Goal: Book appointment/travel/reservation

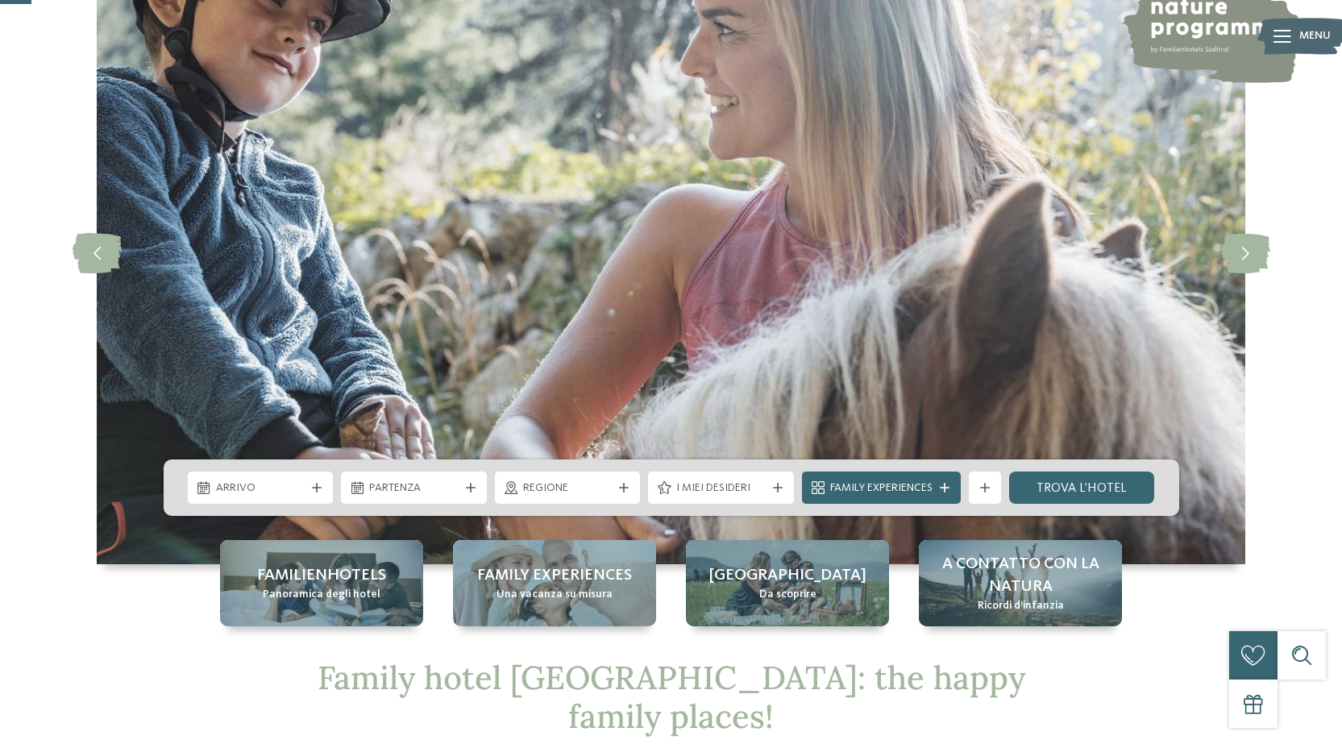
scroll to position [161, 0]
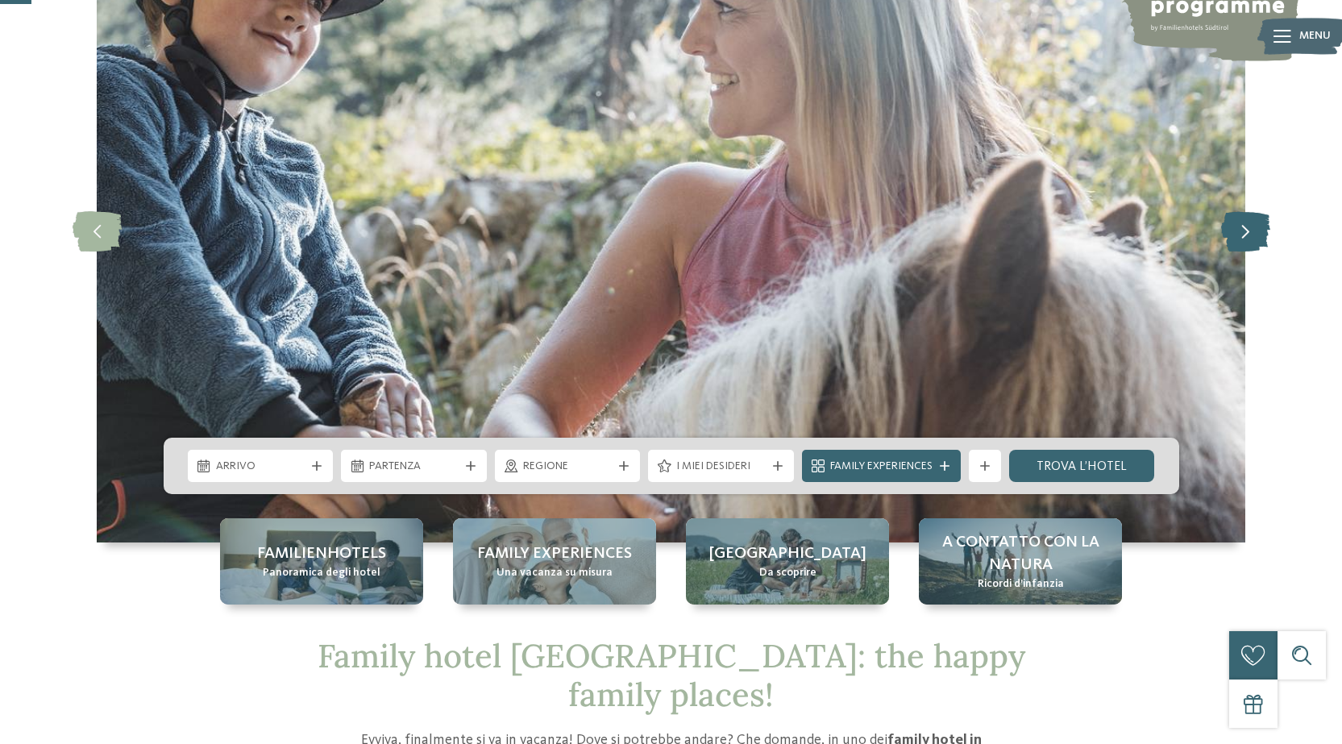
click at [1232, 222] on icon at bounding box center [1245, 231] width 49 height 40
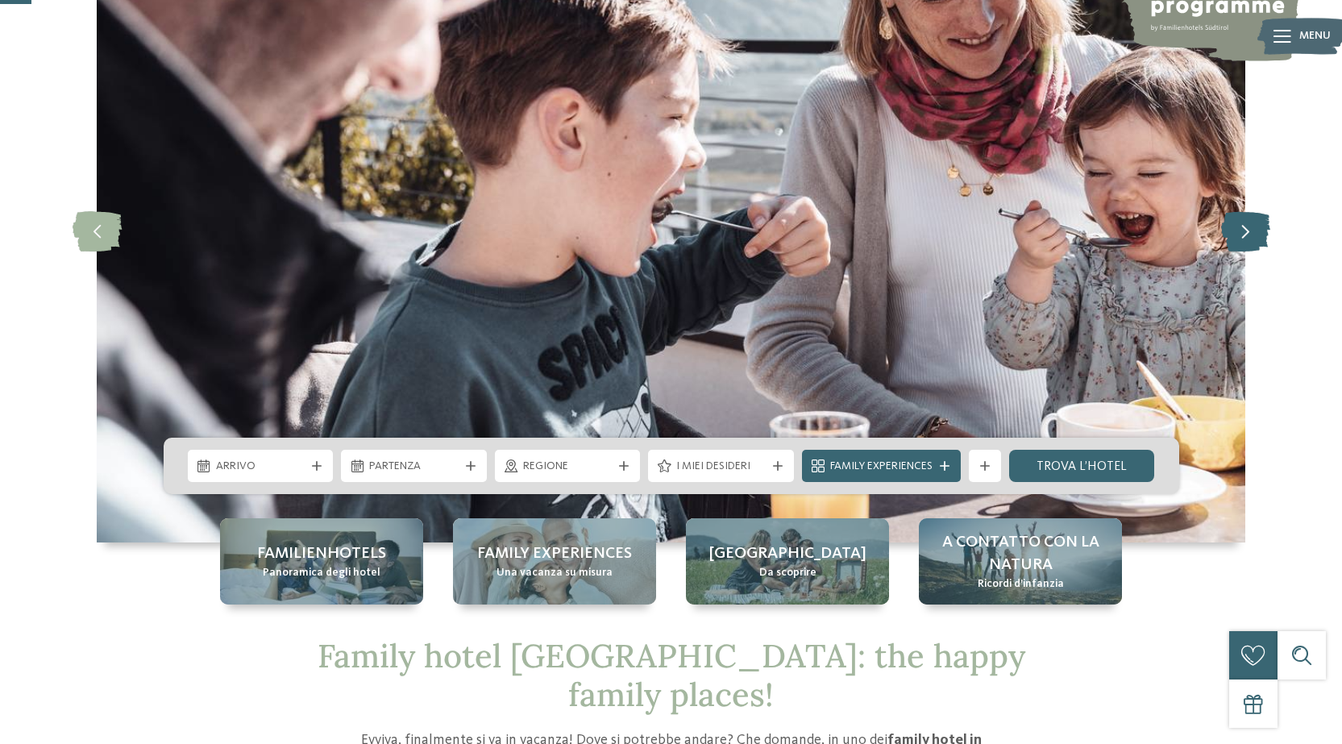
click at [1232, 222] on icon at bounding box center [1245, 231] width 49 height 40
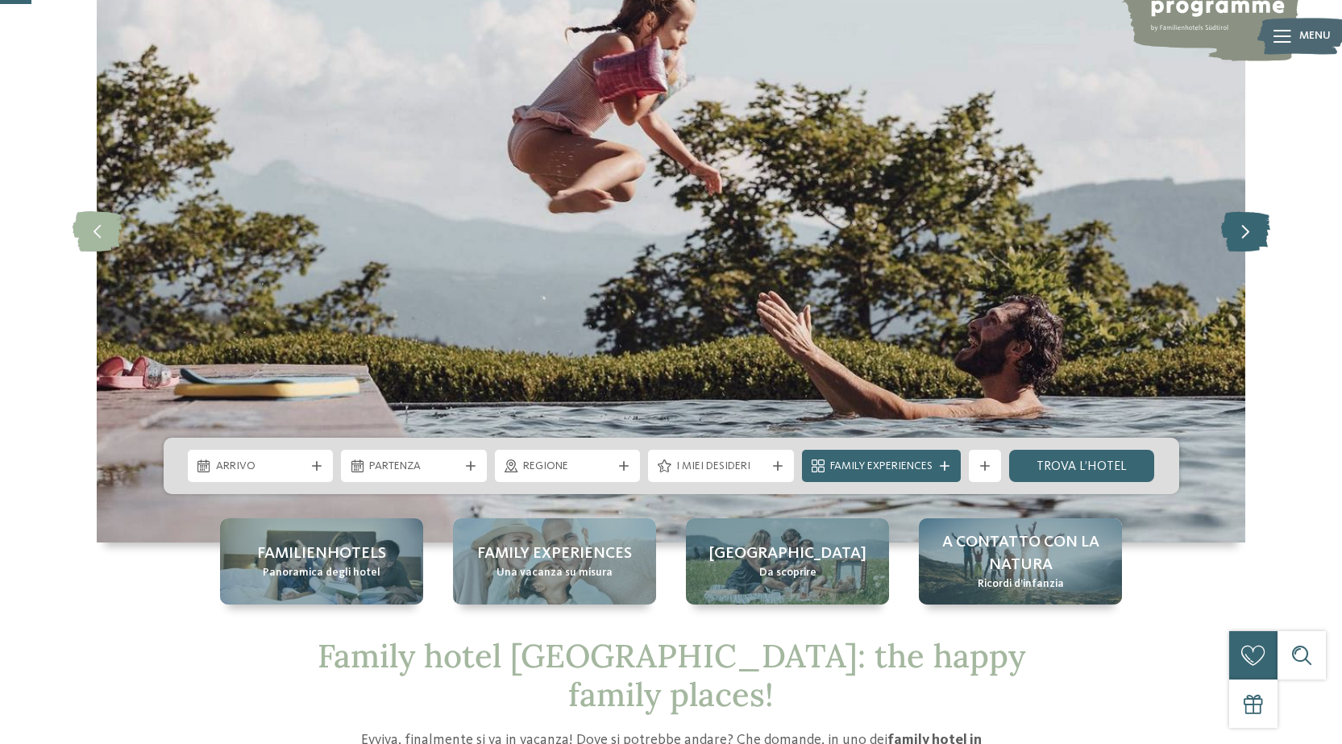
click at [1232, 222] on icon at bounding box center [1245, 231] width 49 height 40
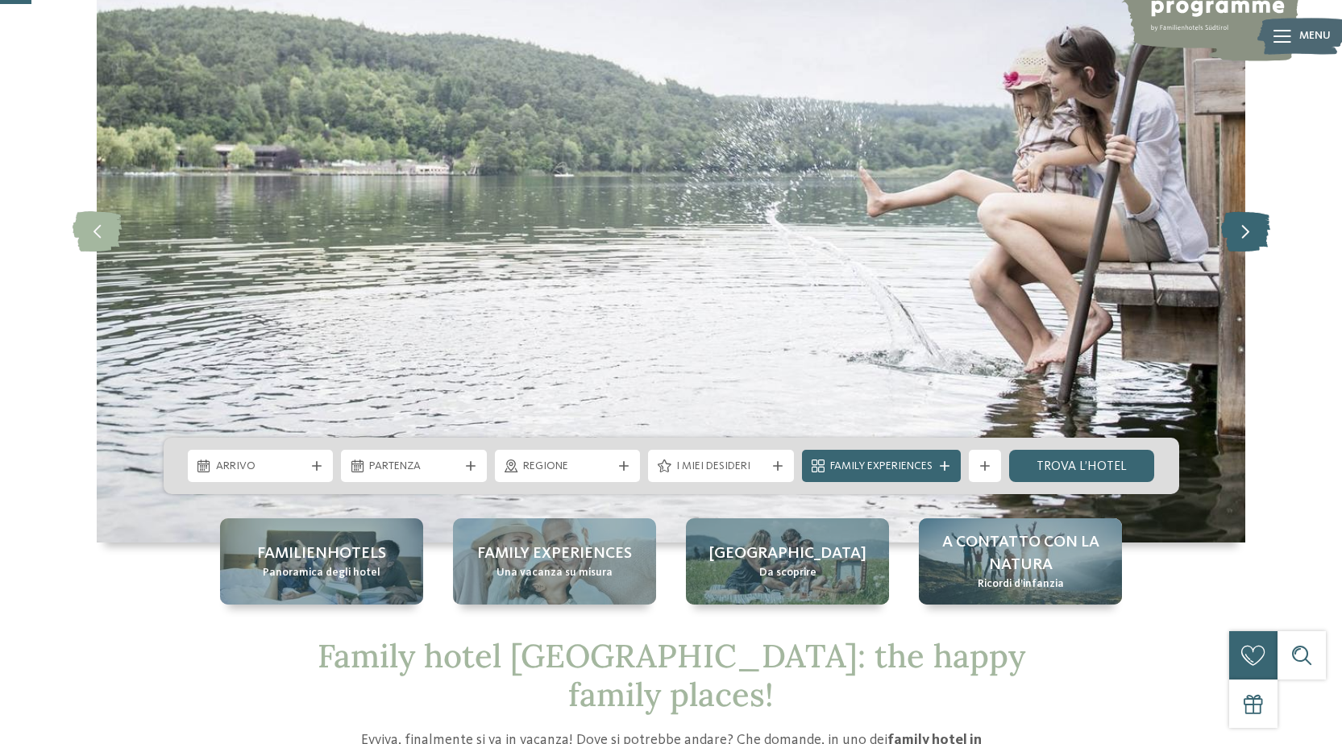
click at [1232, 222] on icon at bounding box center [1245, 231] width 49 height 40
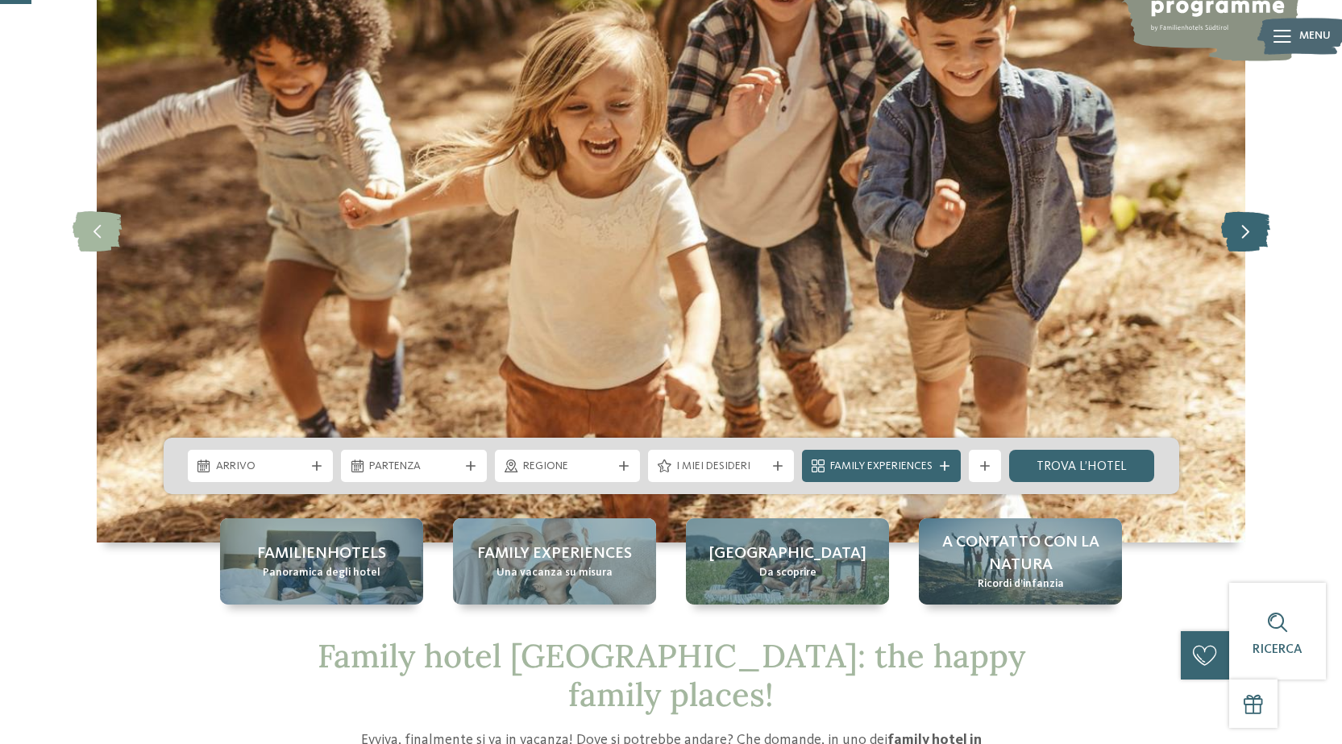
click at [1232, 222] on icon at bounding box center [1245, 231] width 49 height 40
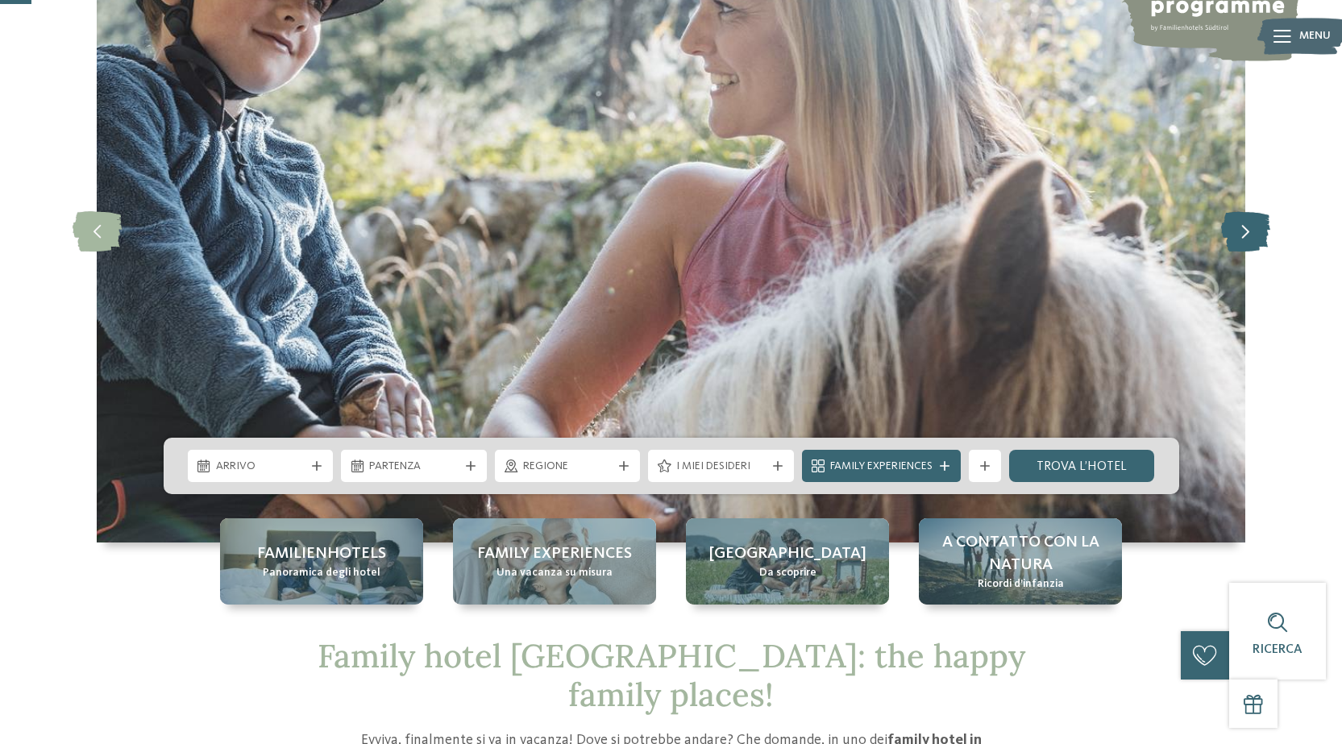
click at [1232, 222] on icon at bounding box center [1245, 231] width 49 height 40
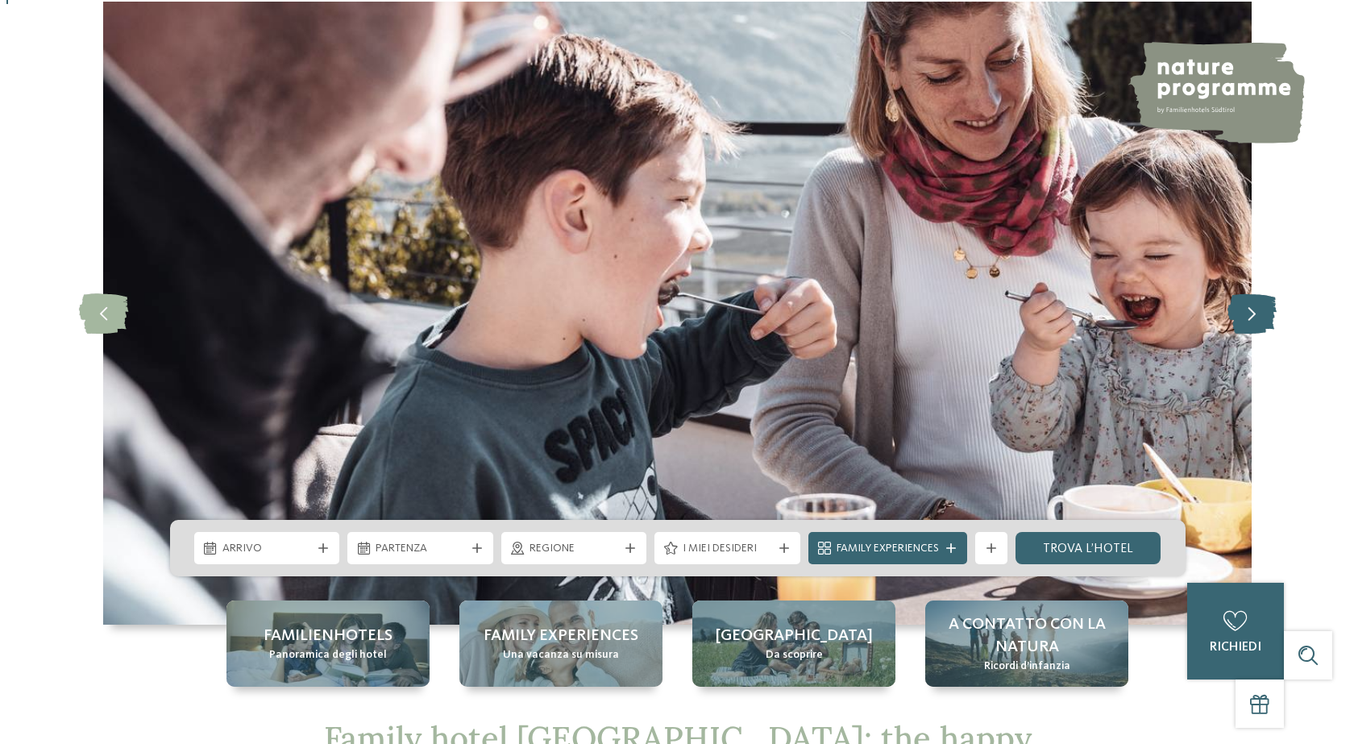
scroll to position [0, 0]
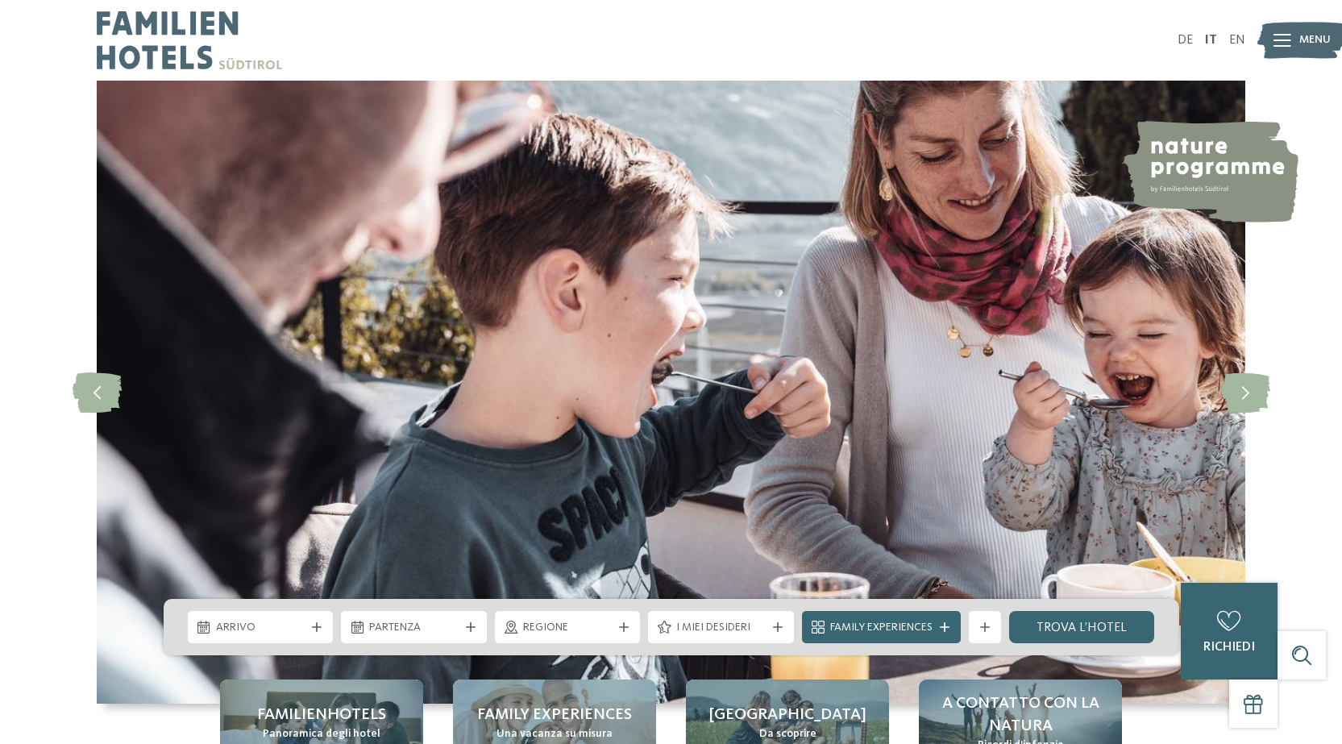
click at [1299, 39] on span "Menu" at bounding box center [1314, 40] width 31 height 16
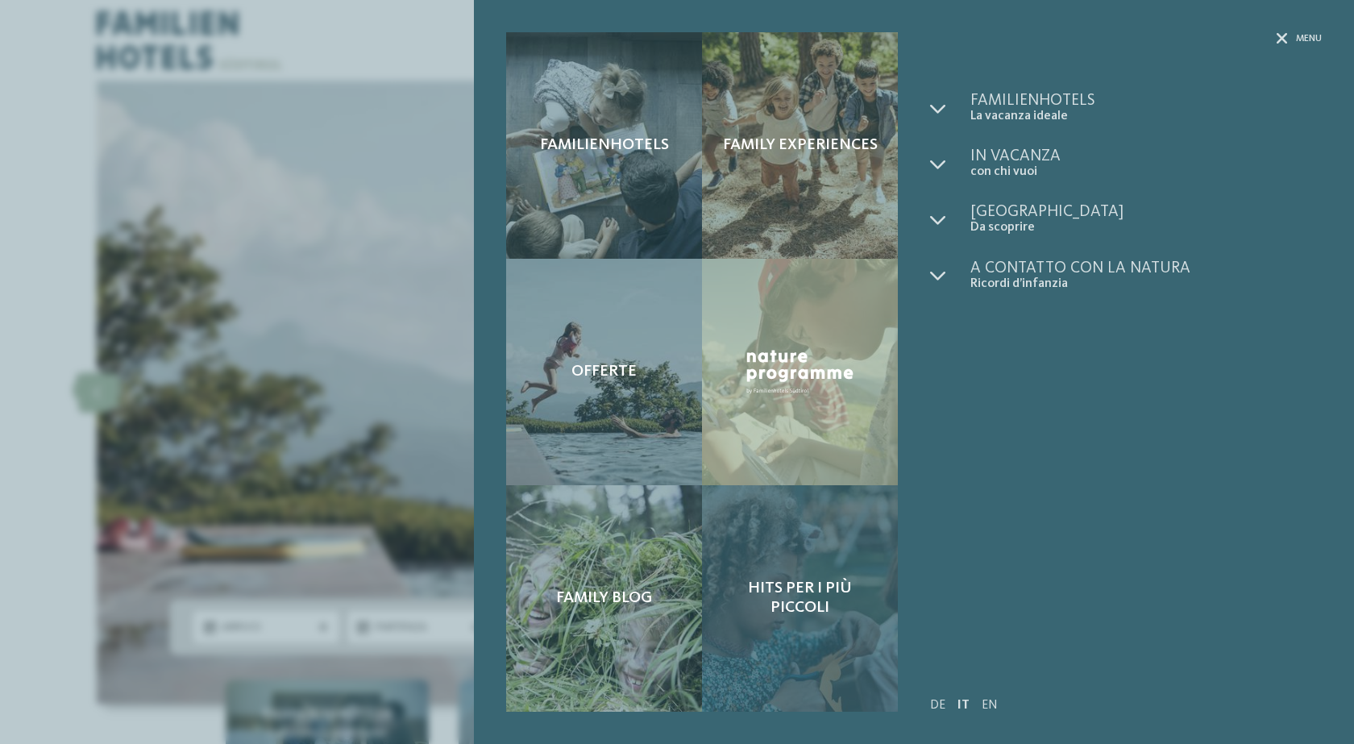
click at [783, 561] on div "Hits per i più piccoli" at bounding box center [800, 598] width 196 height 226
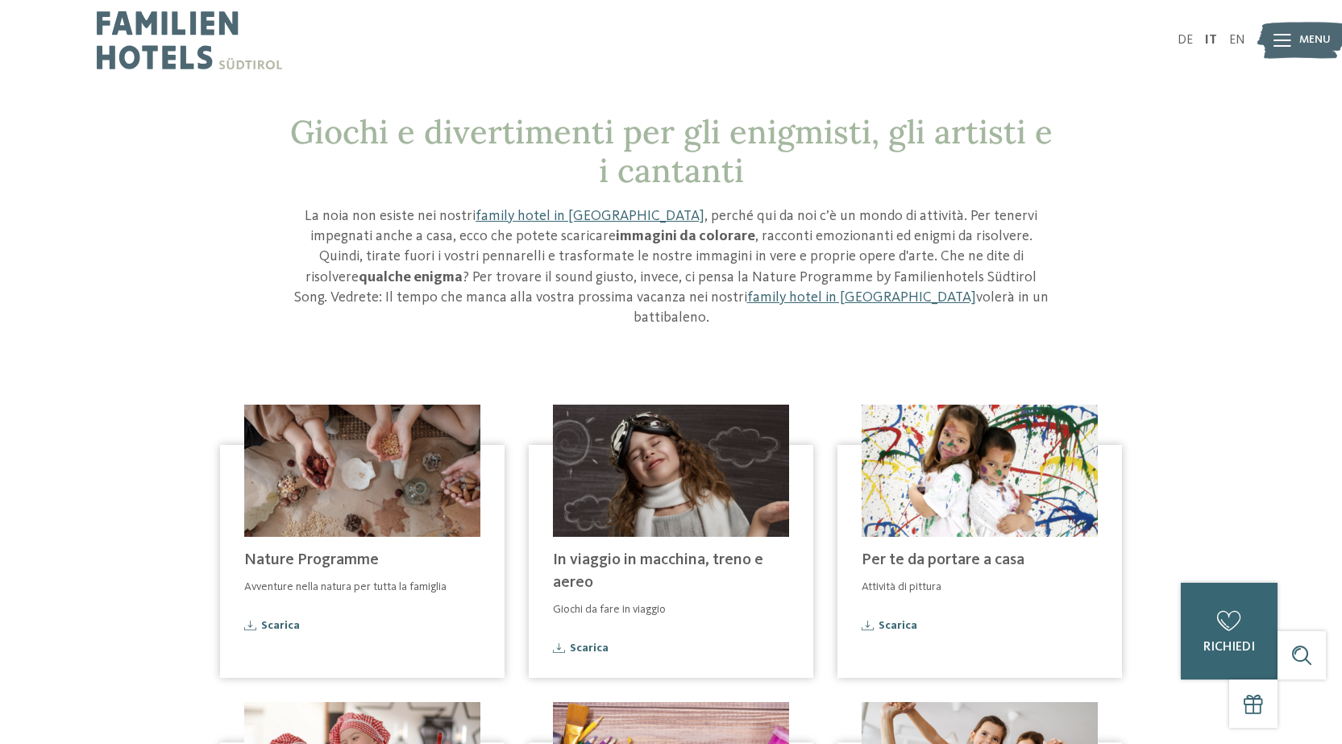
click at [1300, 39] on span "Menu" at bounding box center [1314, 40] width 31 height 16
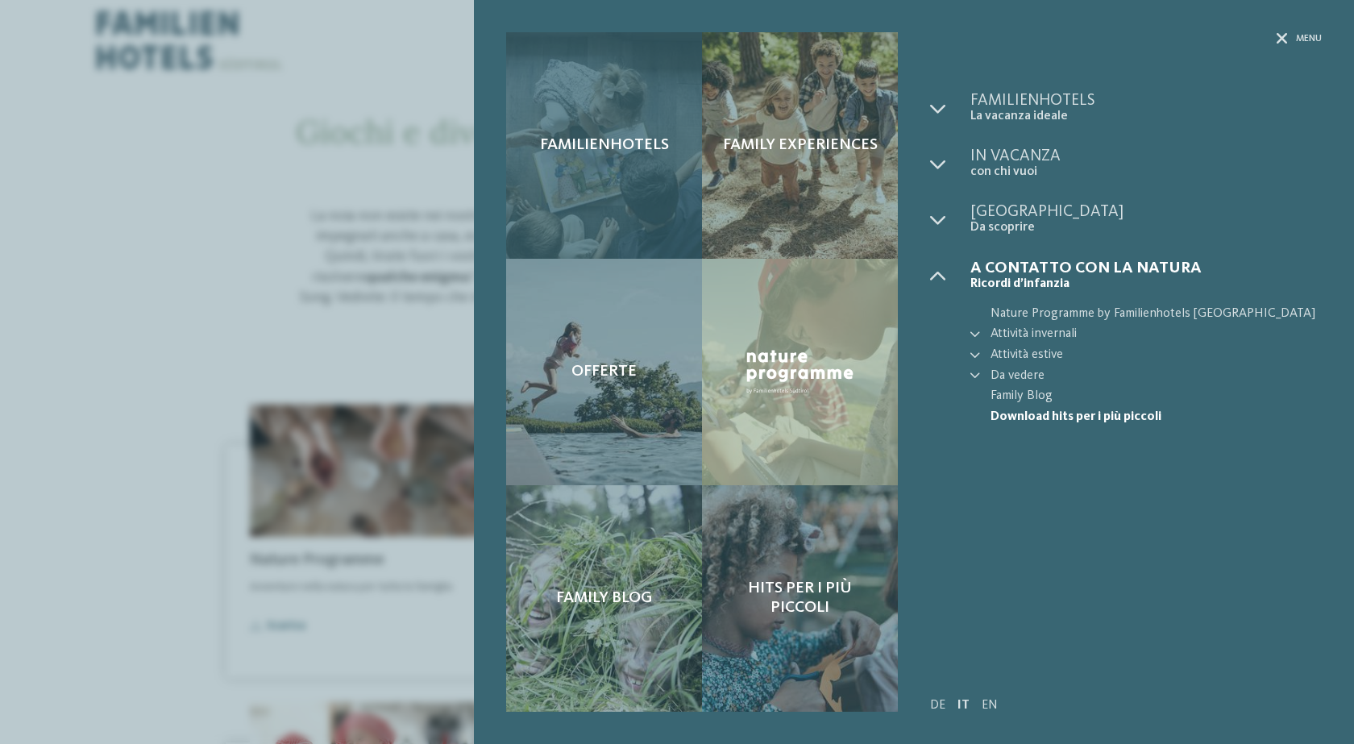
click at [624, 141] on span "Familienhotels" at bounding box center [604, 144] width 129 height 19
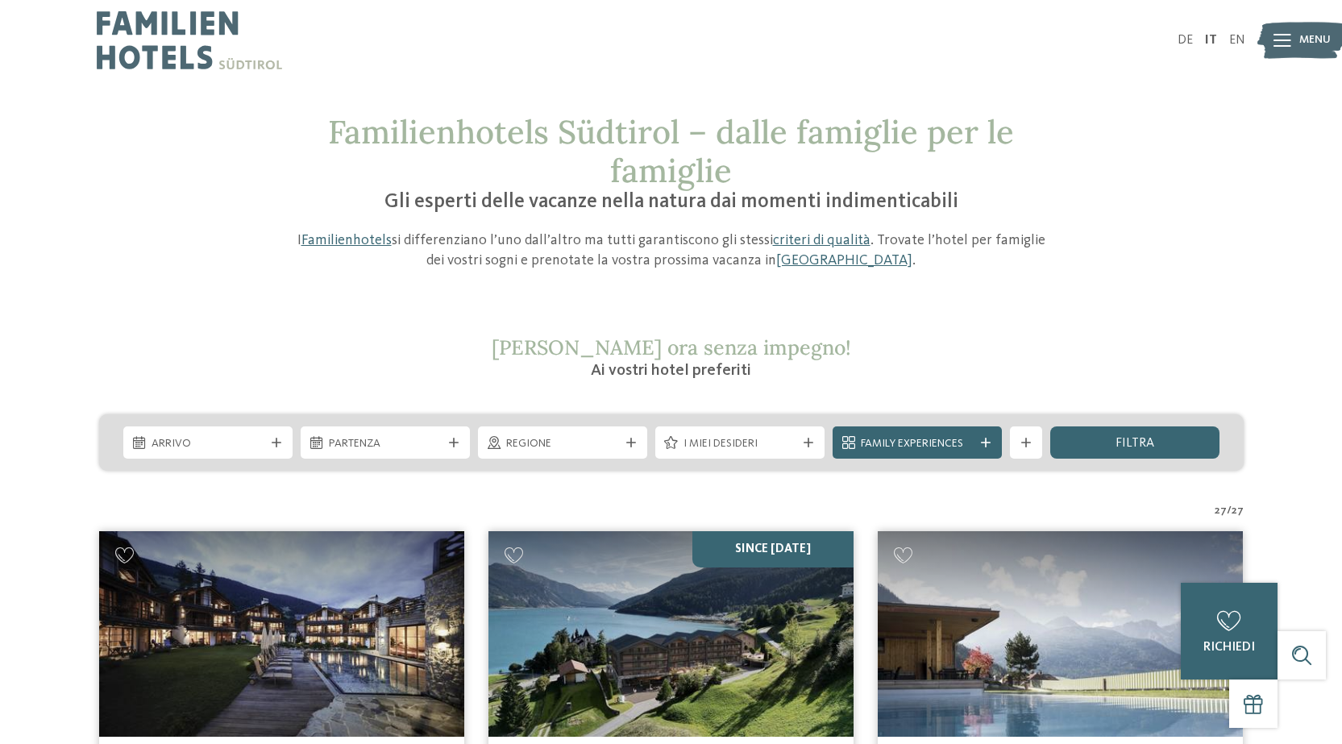
click at [1297, 38] on img at bounding box center [1301, 41] width 89 height 44
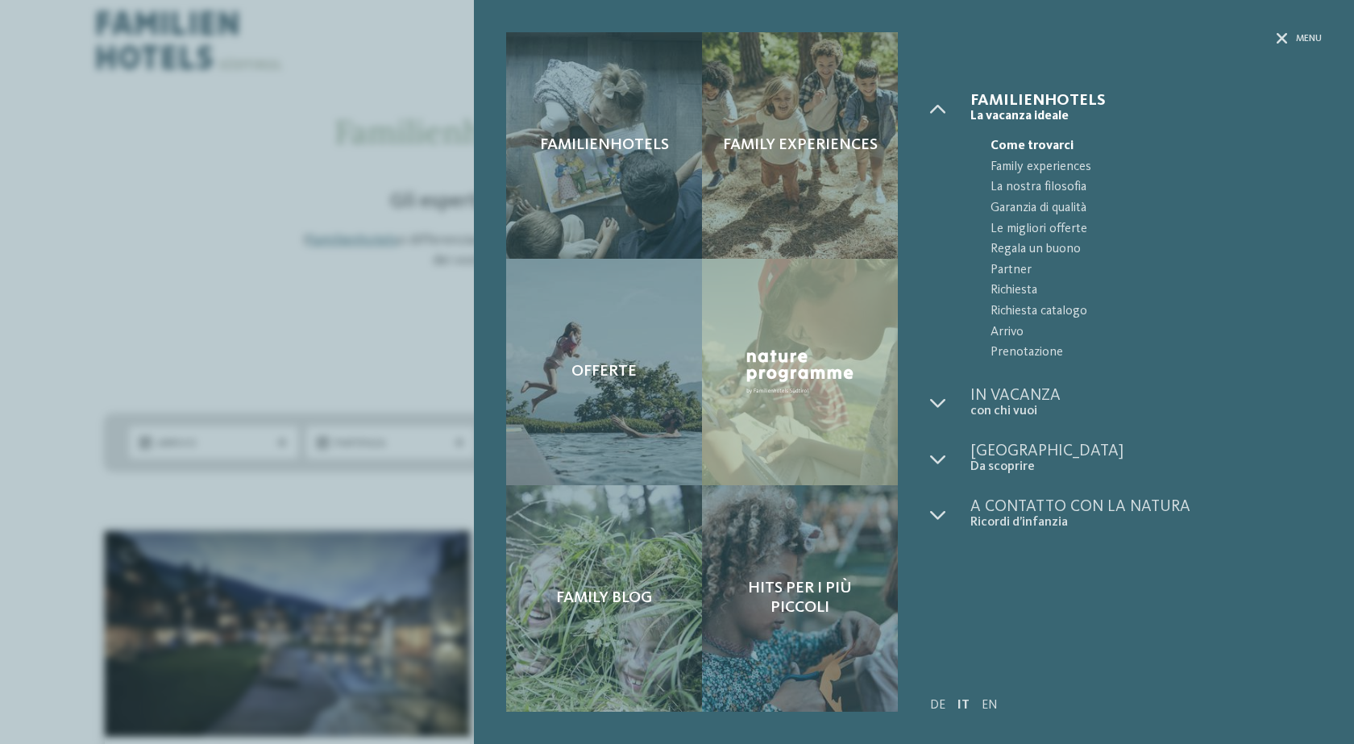
click at [130, 96] on div "Familienhotels Family experiences Offerte" at bounding box center [677, 372] width 1354 height 744
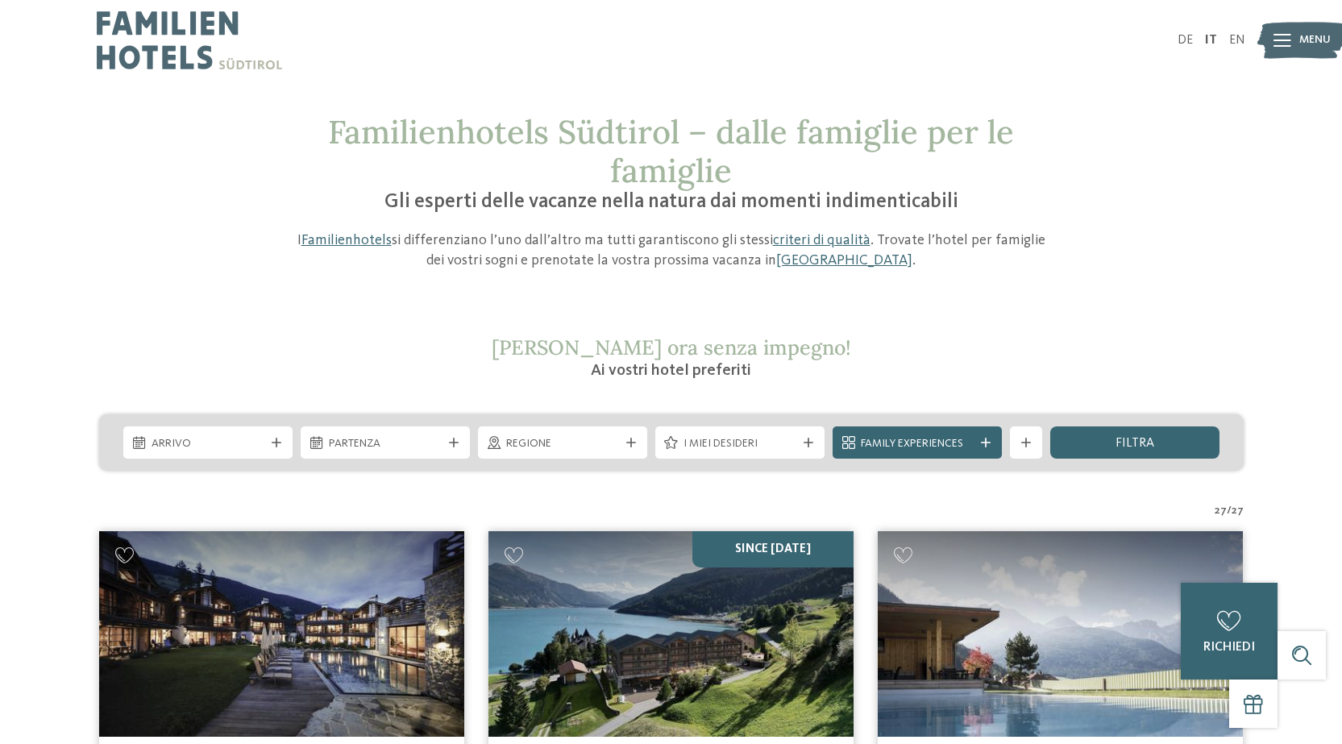
click at [202, 44] on img at bounding box center [189, 40] width 185 height 81
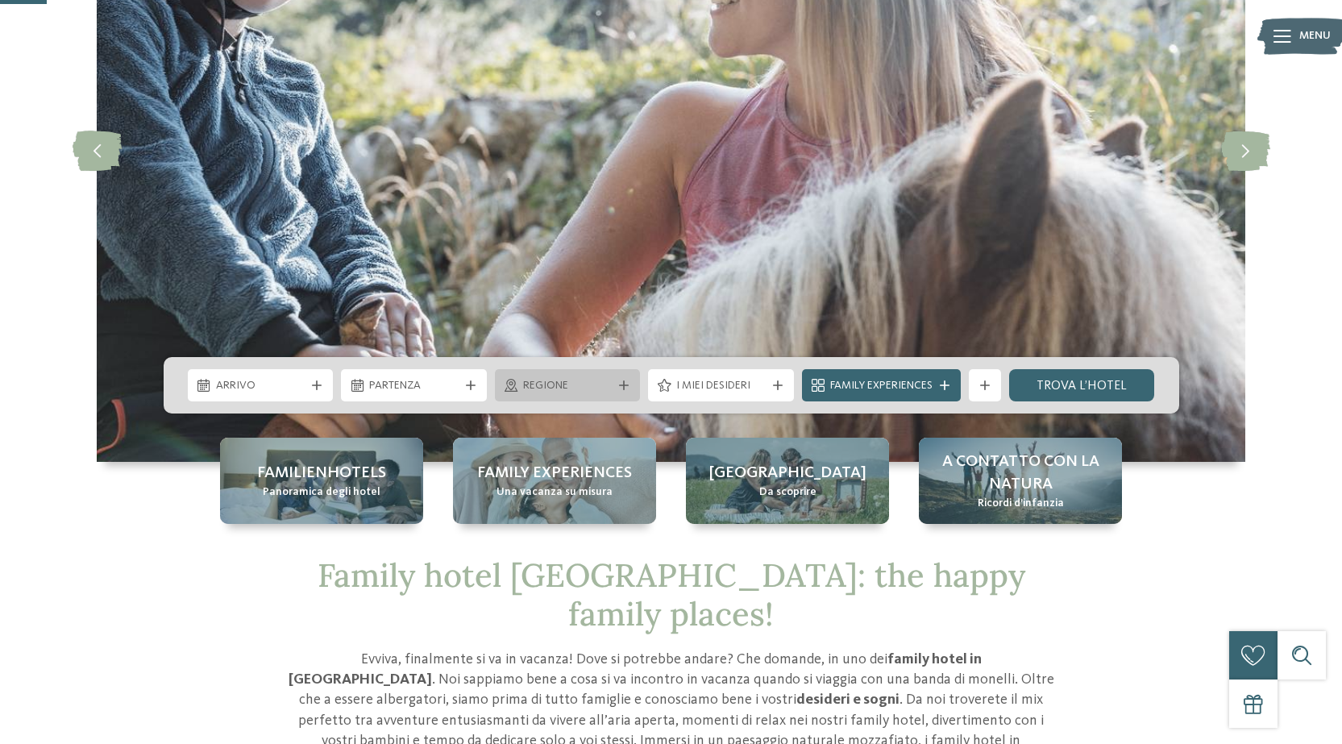
click at [553, 386] on span "Regione" at bounding box center [567, 386] width 89 height 16
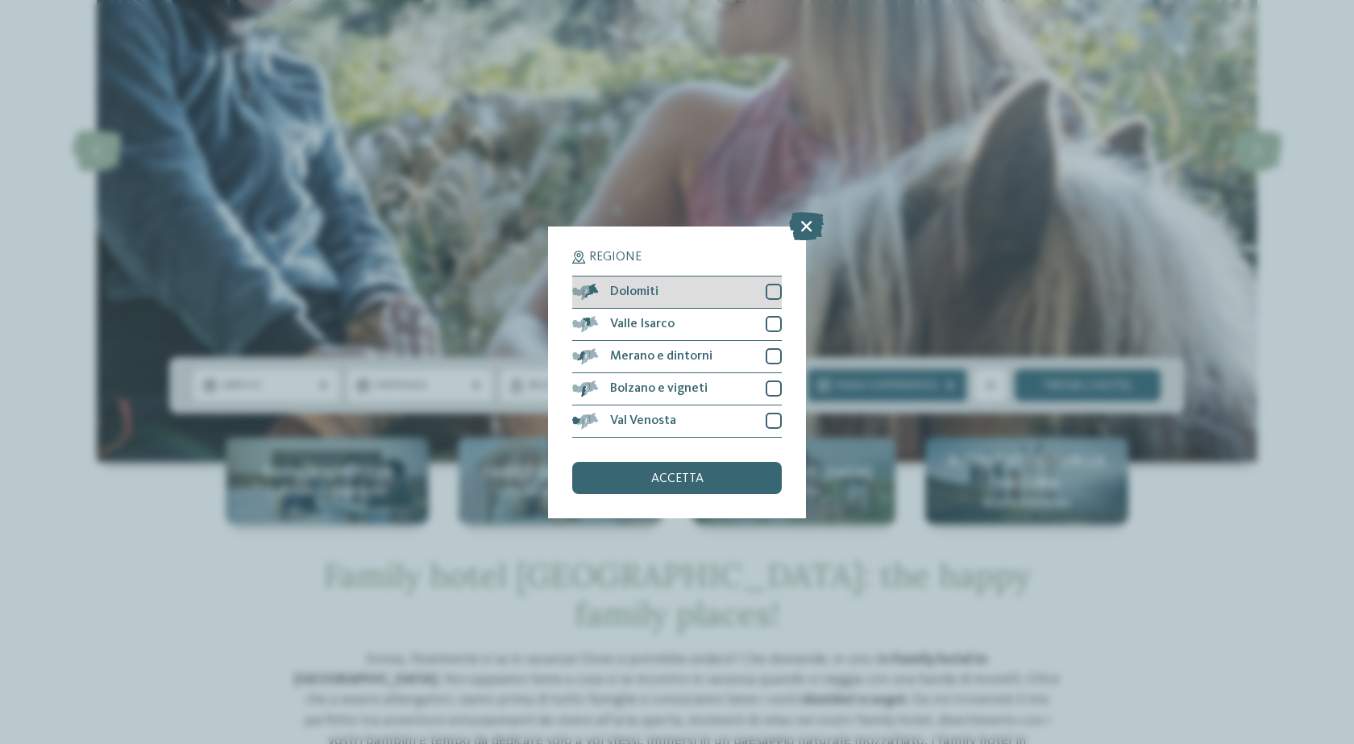
click at [774, 290] on div at bounding box center [773, 292] width 16 height 16
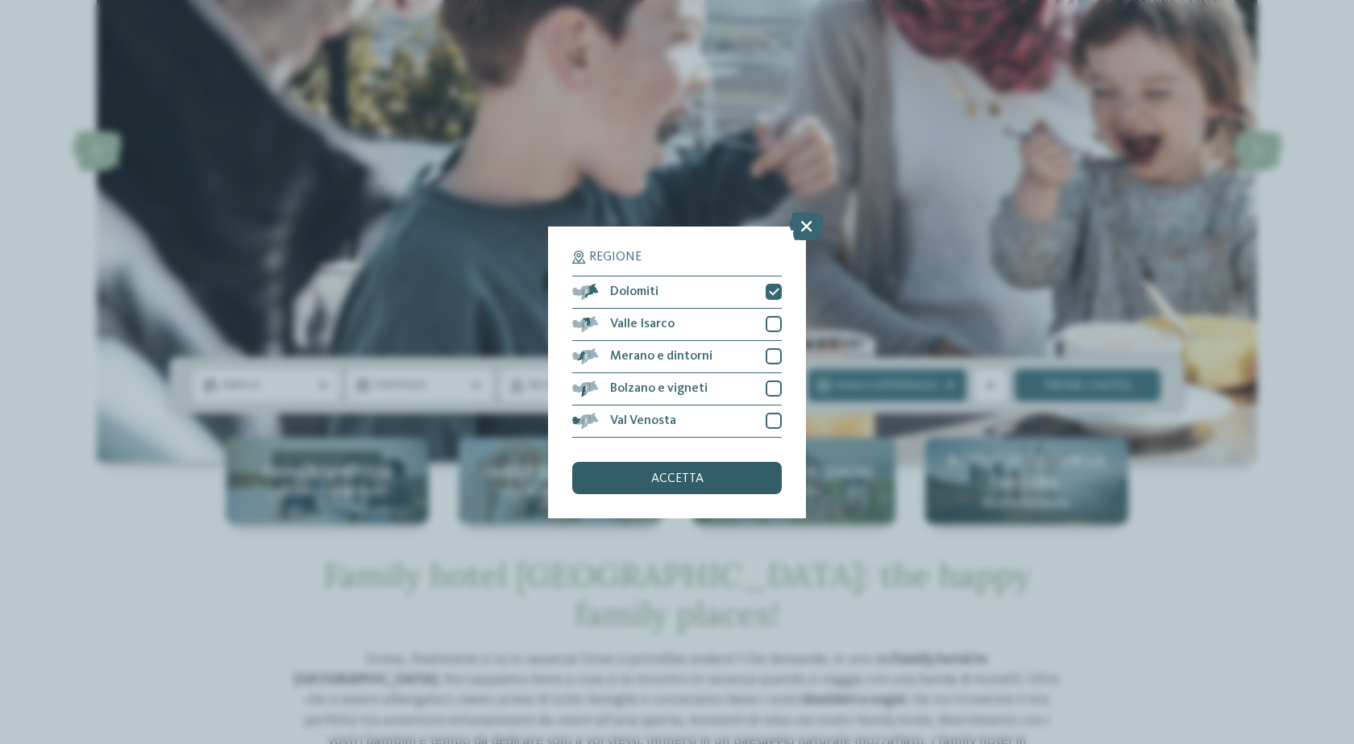
click at [687, 483] on span "accetta" at bounding box center [677, 478] width 52 height 13
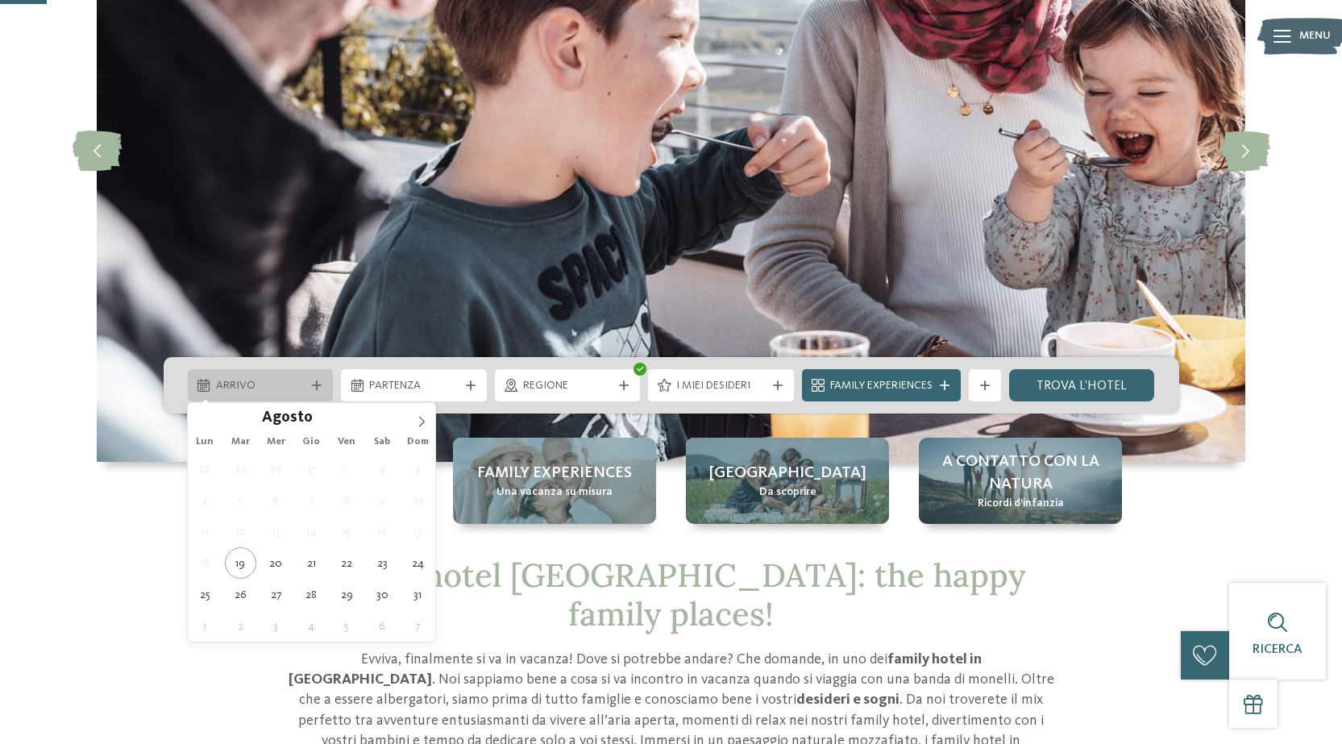
click at [288, 378] on span "Arrivo" at bounding box center [260, 386] width 89 height 16
click at [416, 418] on icon at bounding box center [421, 421] width 11 height 11
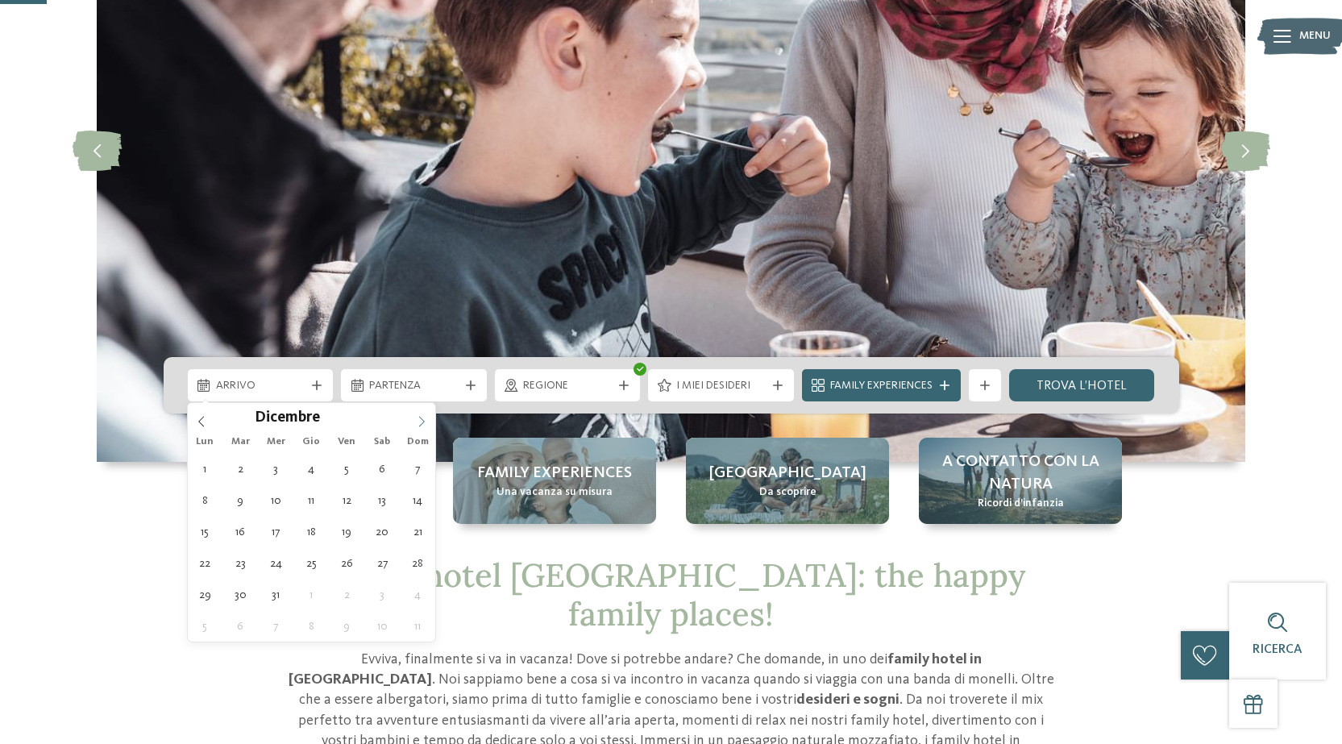
type input "****"
click at [416, 418] on icon at bounding box center [421, 421] width 11 height 11
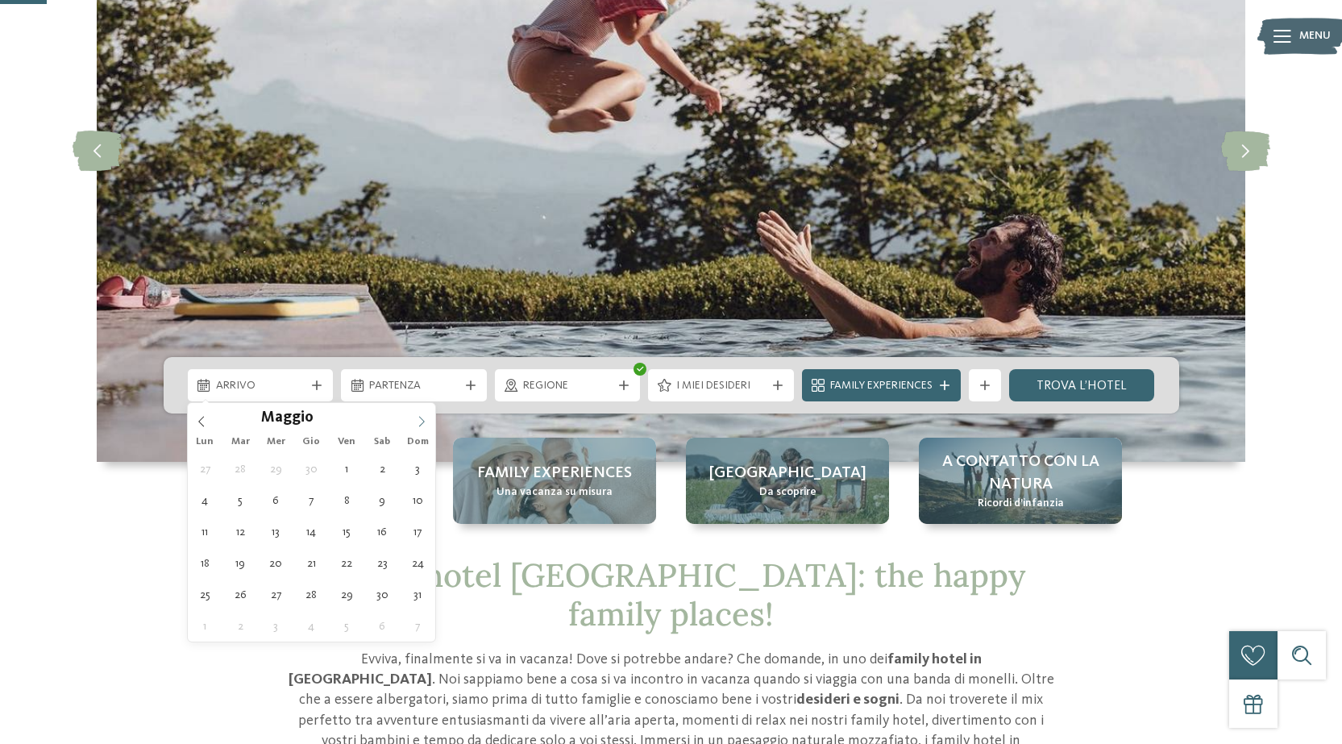
click at [417, 418] on icon at bounding box center [421, 421] width 11 height 11
type div "[DATE]"
type input "****"
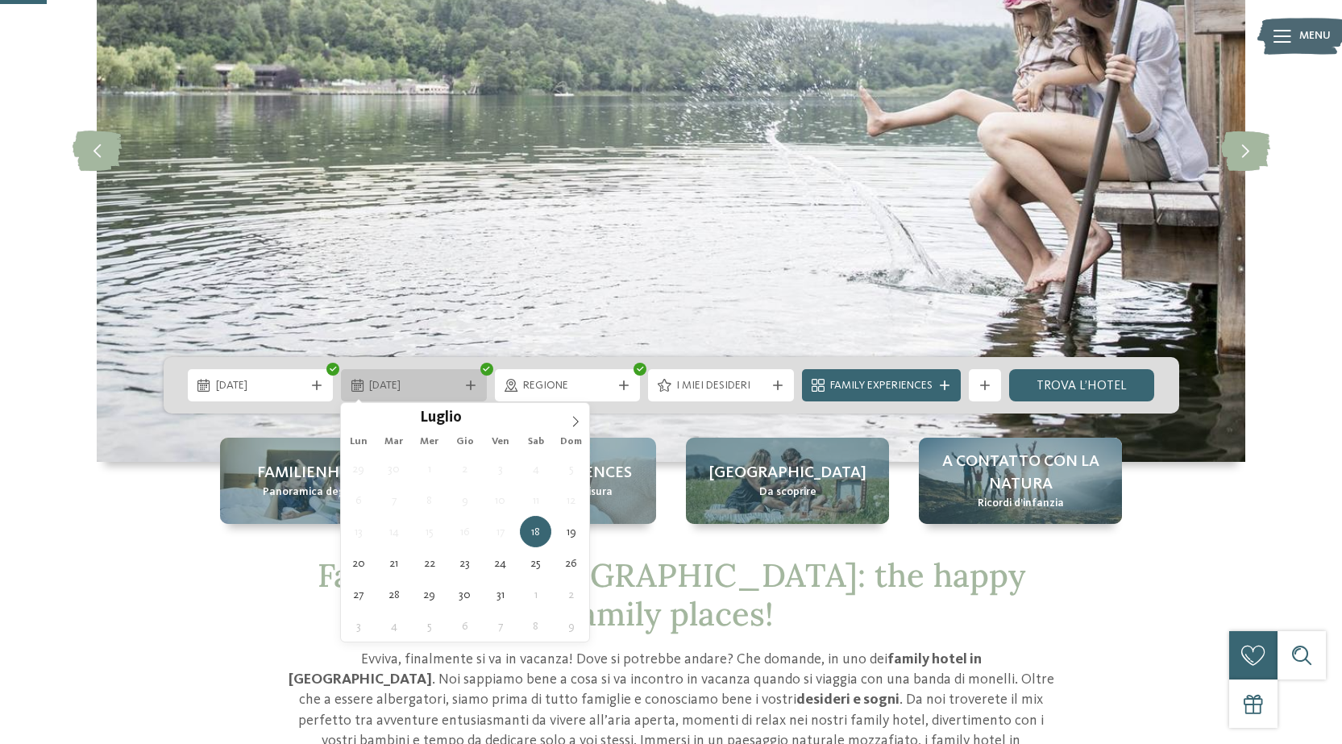
click at [429, 384] on span "[DATE]" at bounding box center [413, 386] width 89 height 16
type div "[DATE]"
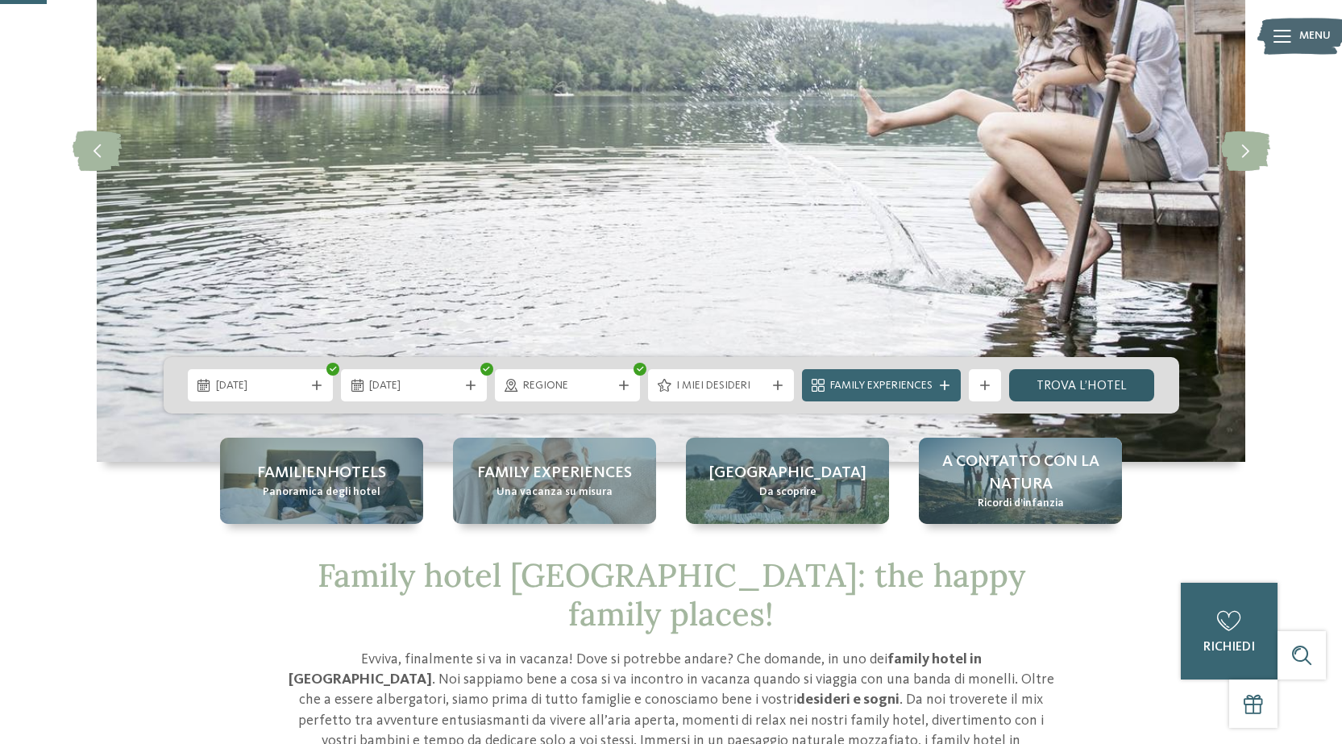
click at [1104, 384] on link "trova l’hotel" at bounding box center [1082, 385] width 146 height 32
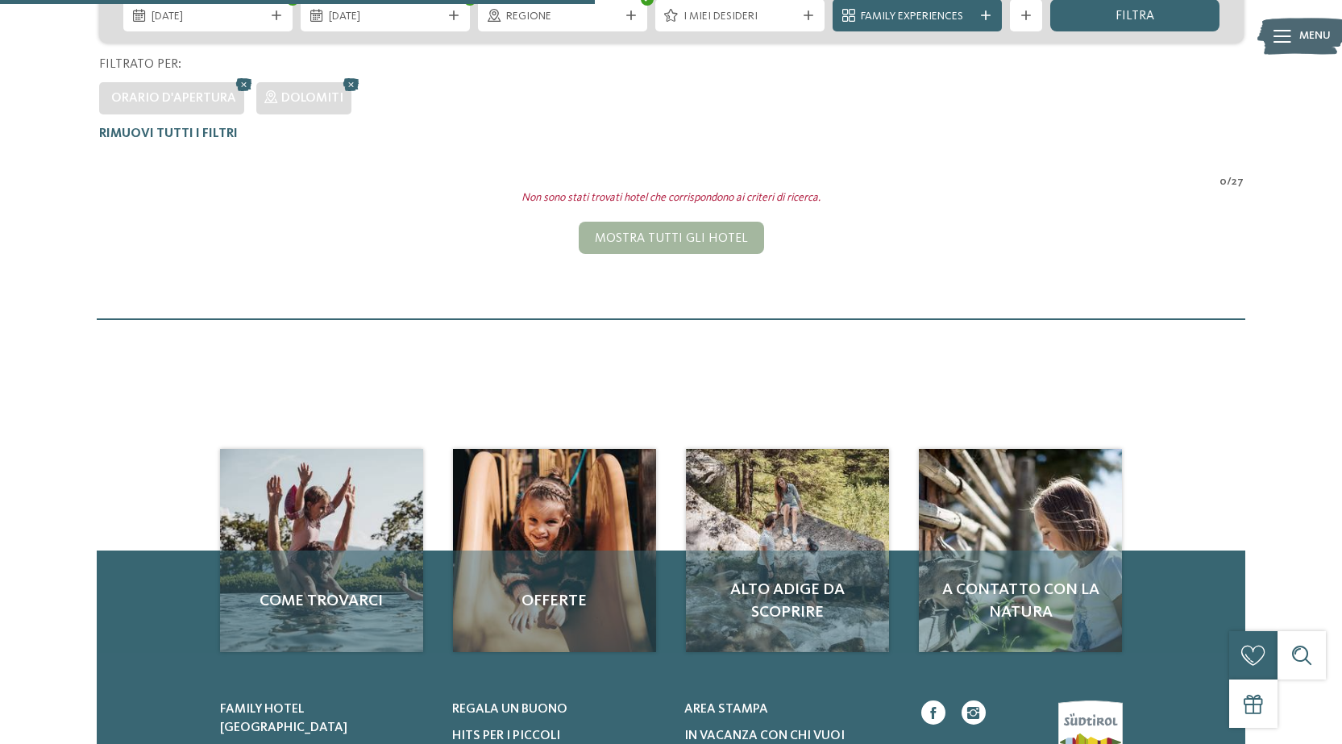
scroll to position [287, 0]
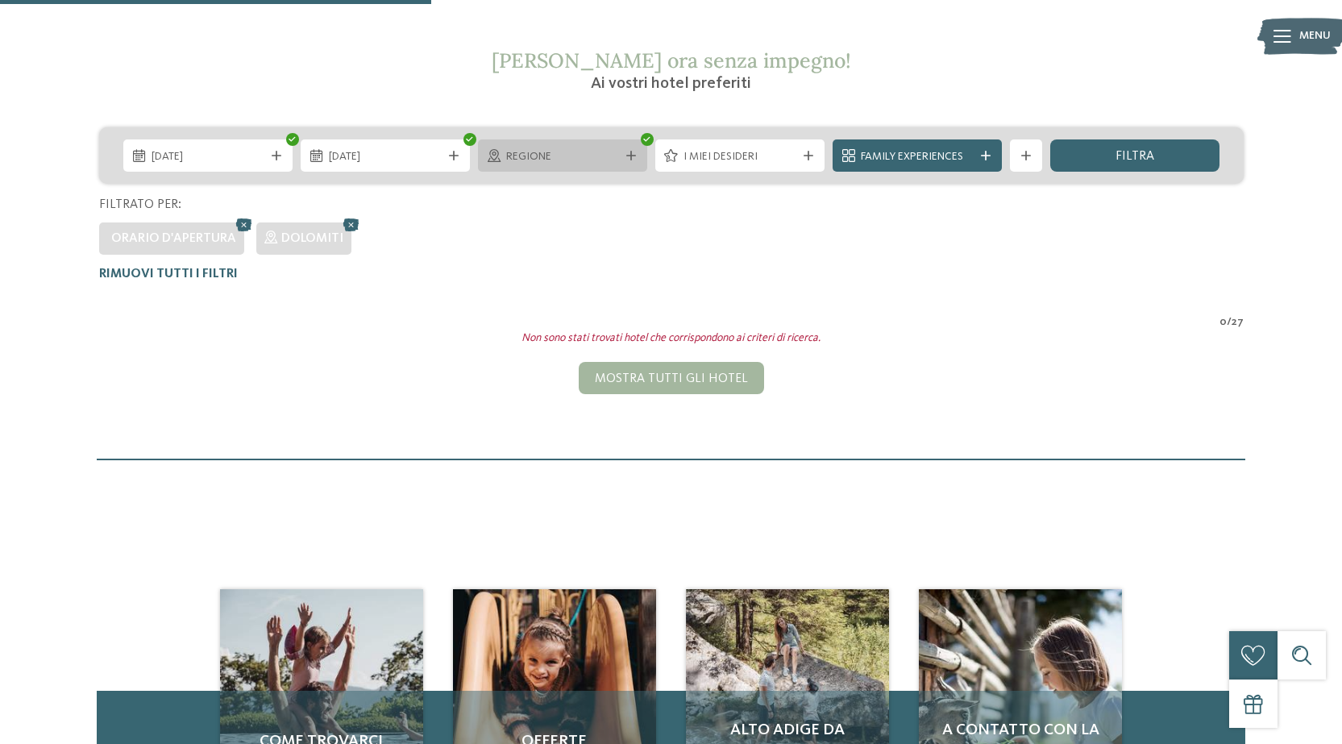
click at [636, 154] on div at bounding box center [631, 156] width 16 height 10
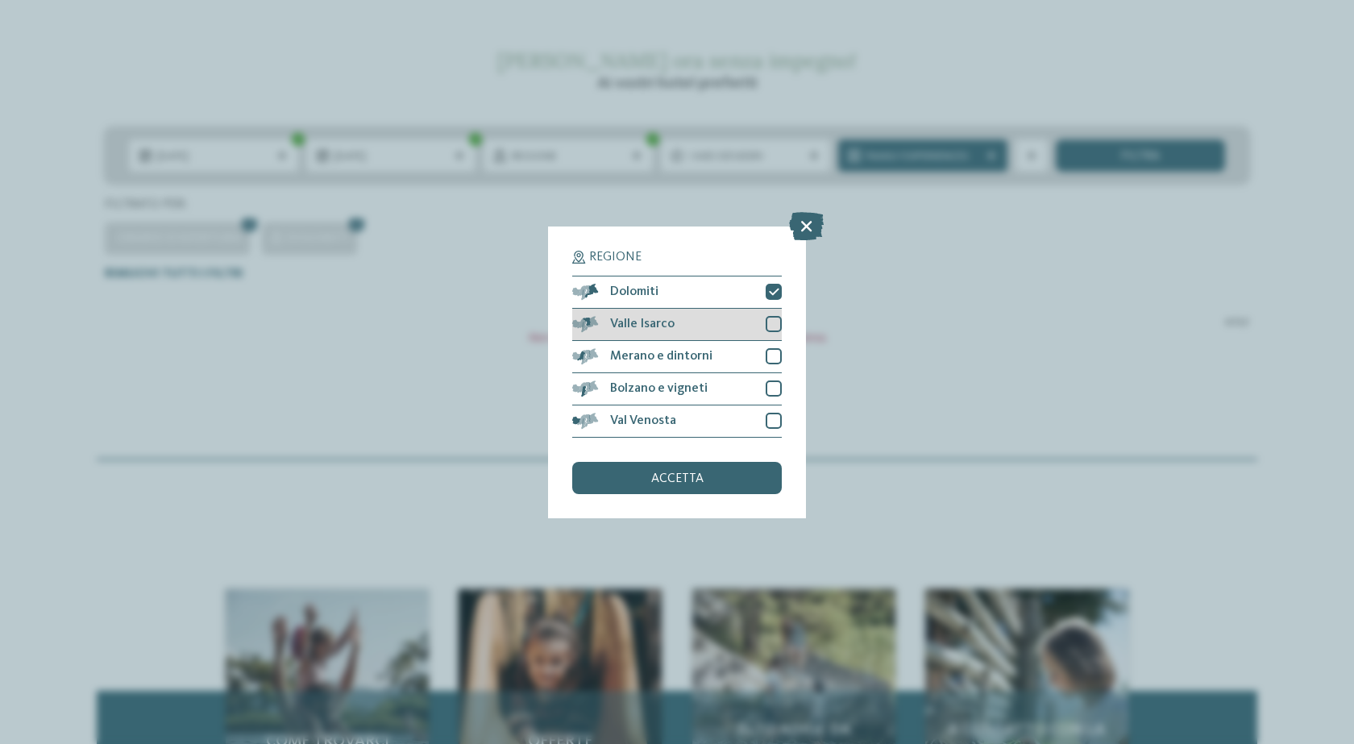
click at [769, 320] on div at bounding box center [773, 324] width 16 height 16
click at [772, 350] on div at bounding box center [773, 356] width 16 height 16
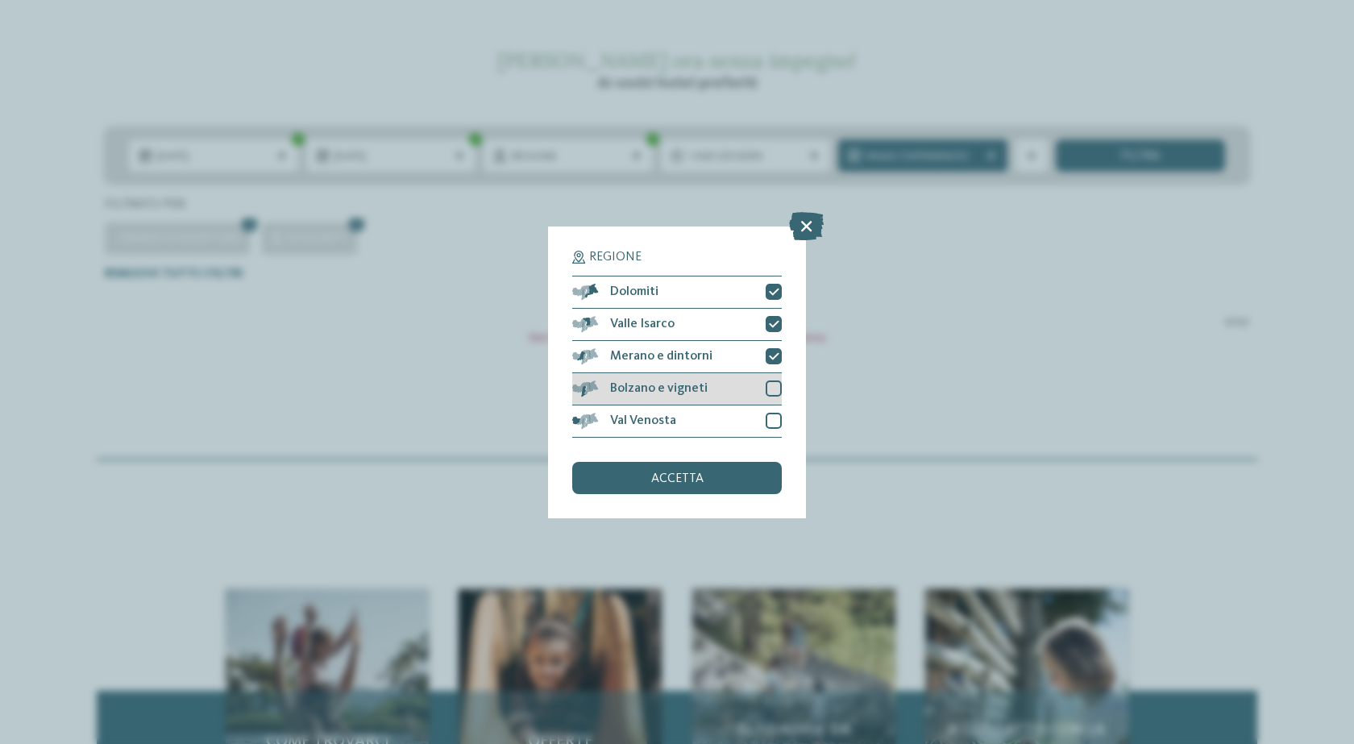
click at [773, 376] on div "Bolzano e vigneti" at bounding box center [676, 389] width 209 height 32
click at [769, 421] on div at bounding box center [773, 421] width 16 height 16
click at [702, 487] on div "accetta" at bounding box center [676, 478] width 209 height 32
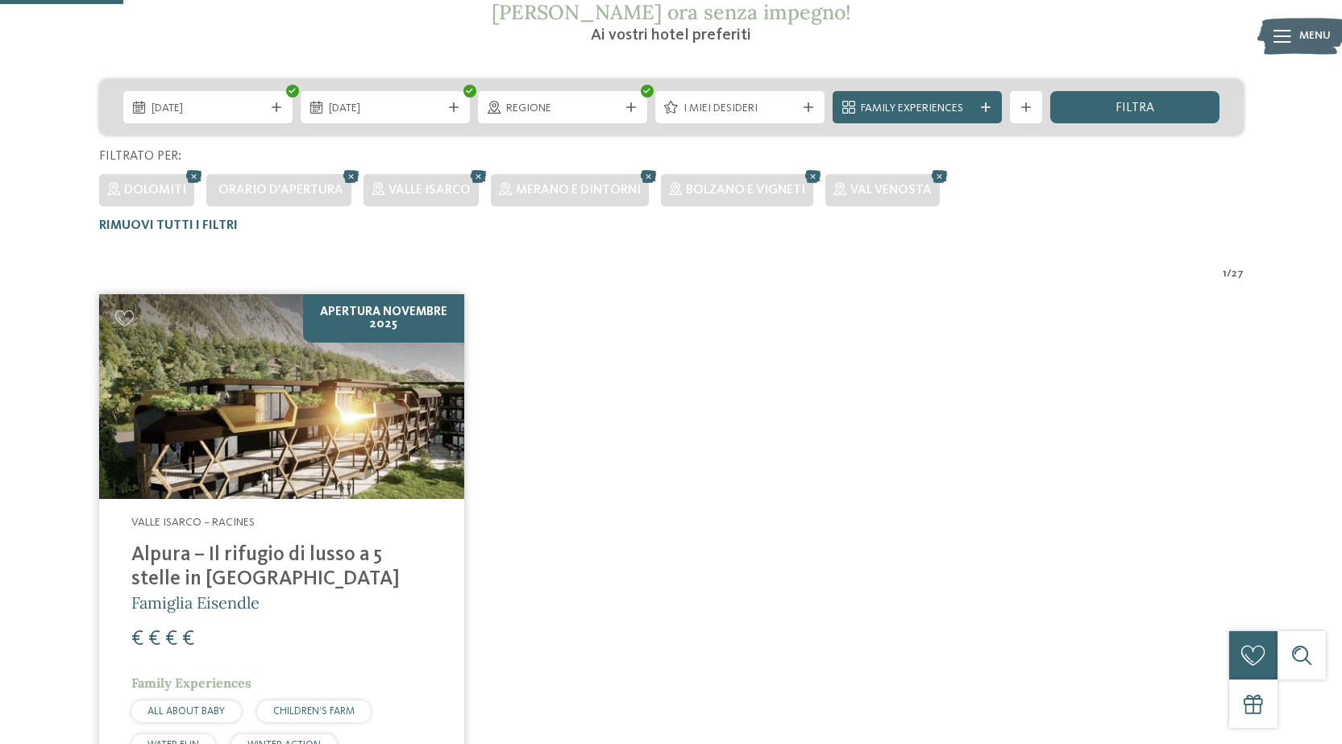
scroll to position [126, 0]
